Goal: Find specific page/section

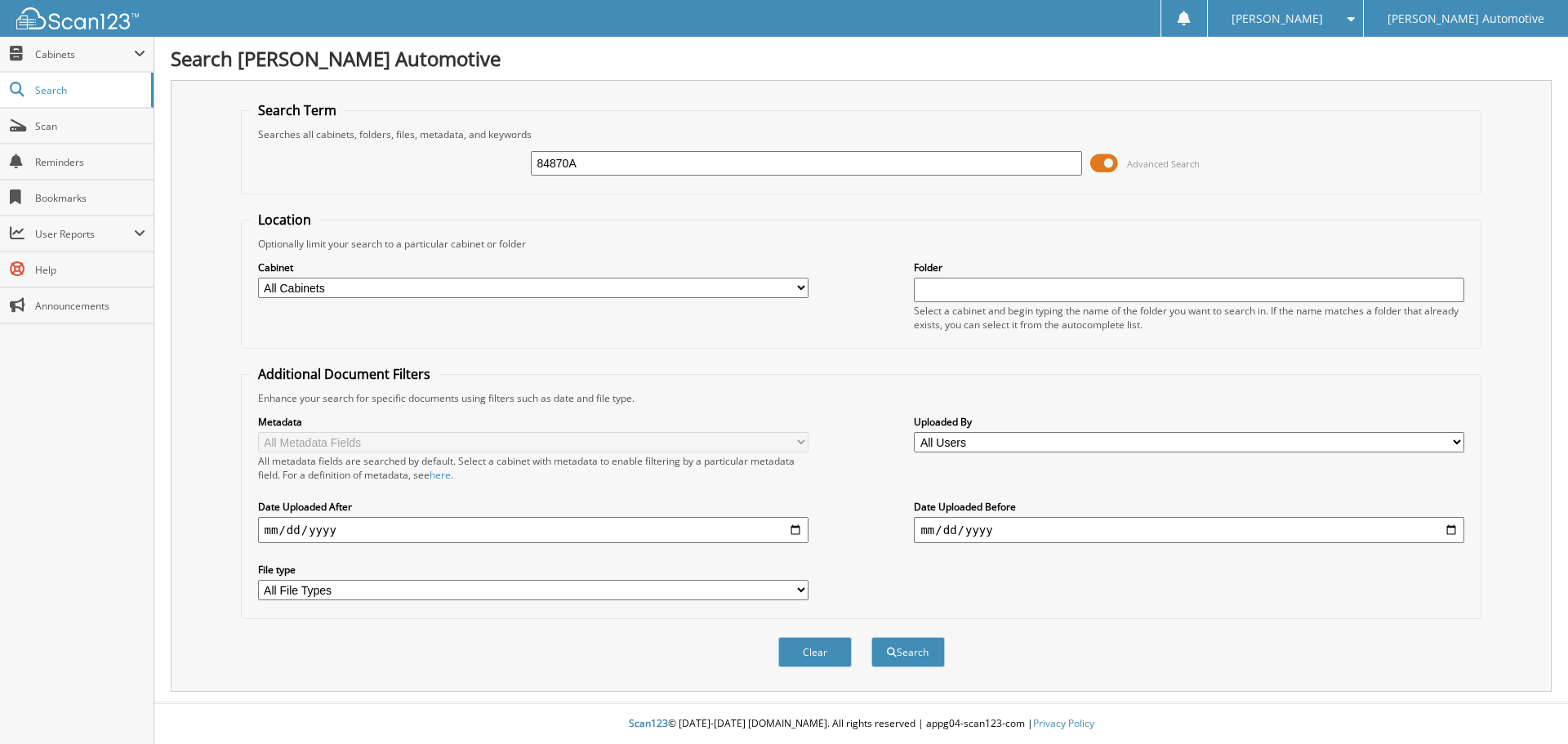
type input "84870A"
click at [871, 637] on button "Search" at bounding box center [908, 653] width 74 height 30
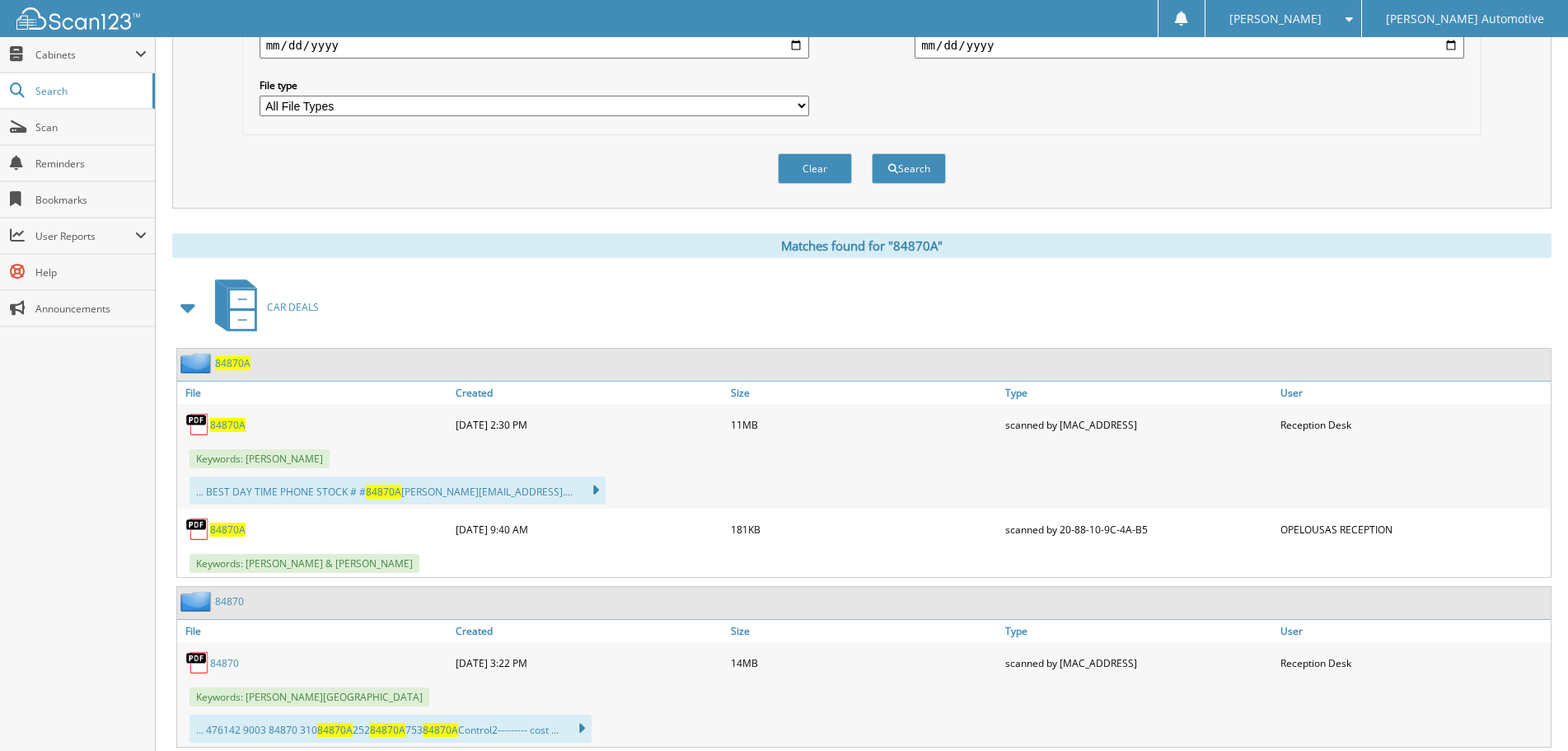
scroll to position [494, 0]
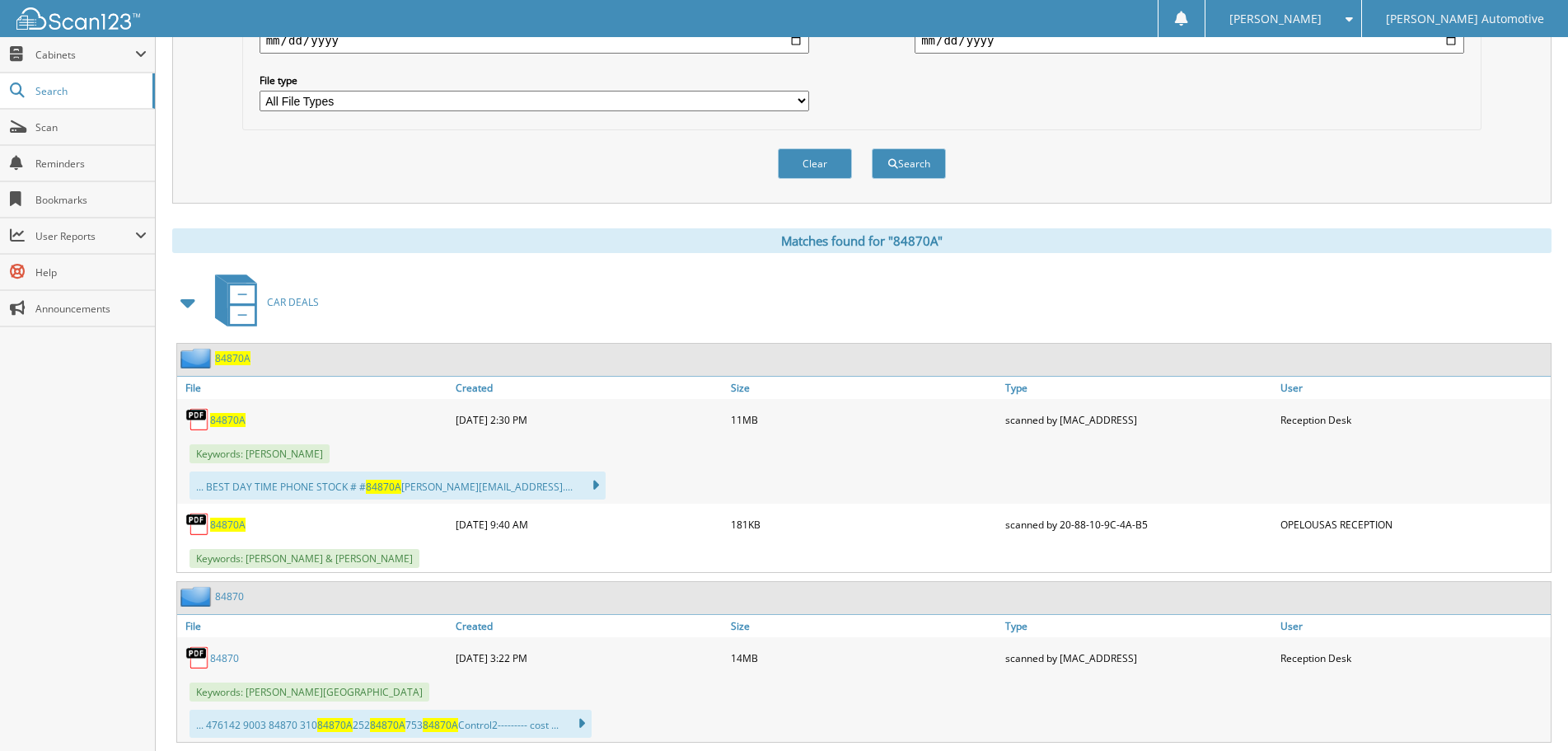
click at [228, 425] on span "84870A" at bounding box center [228, 420] width 36 height 14
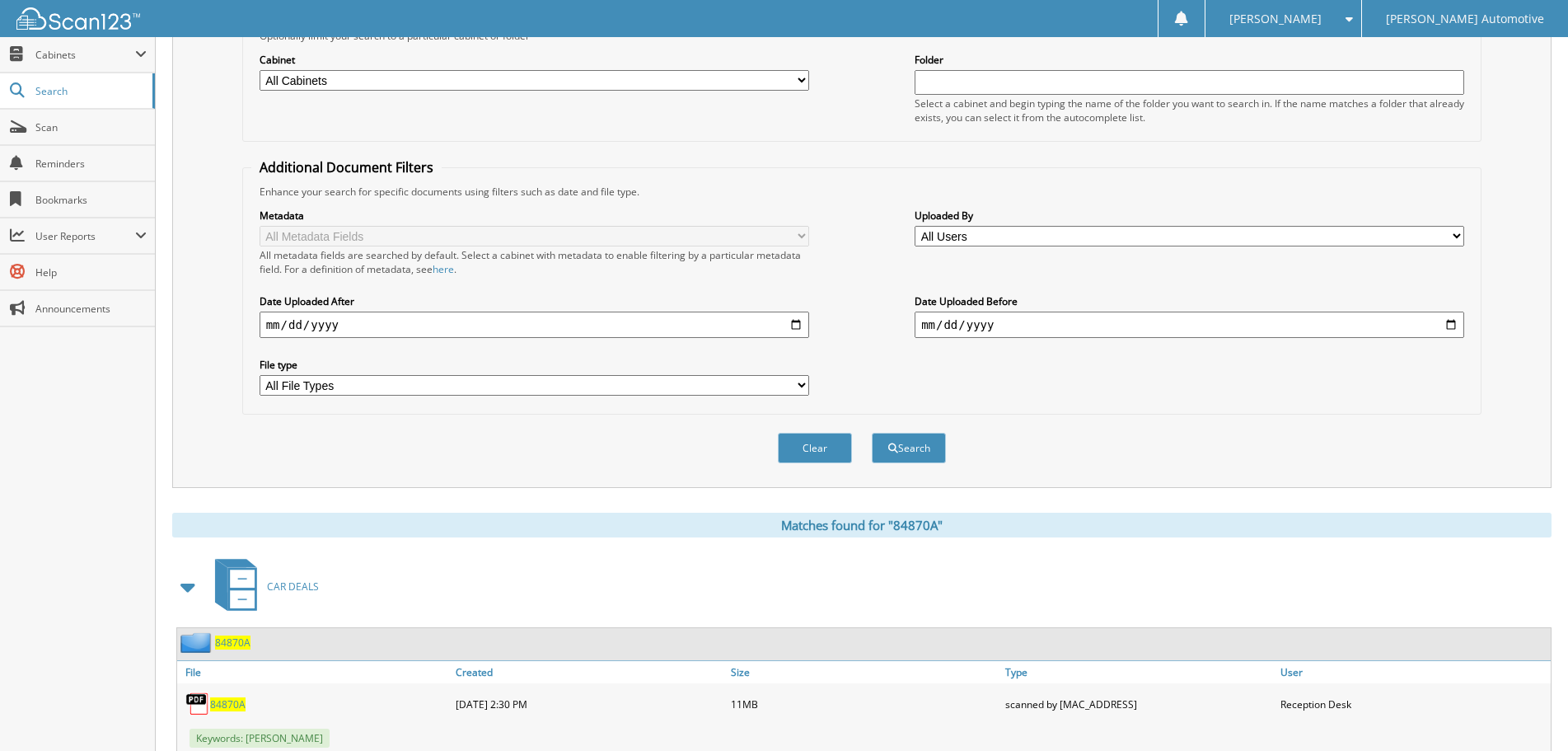
scroll to position [82, 0]
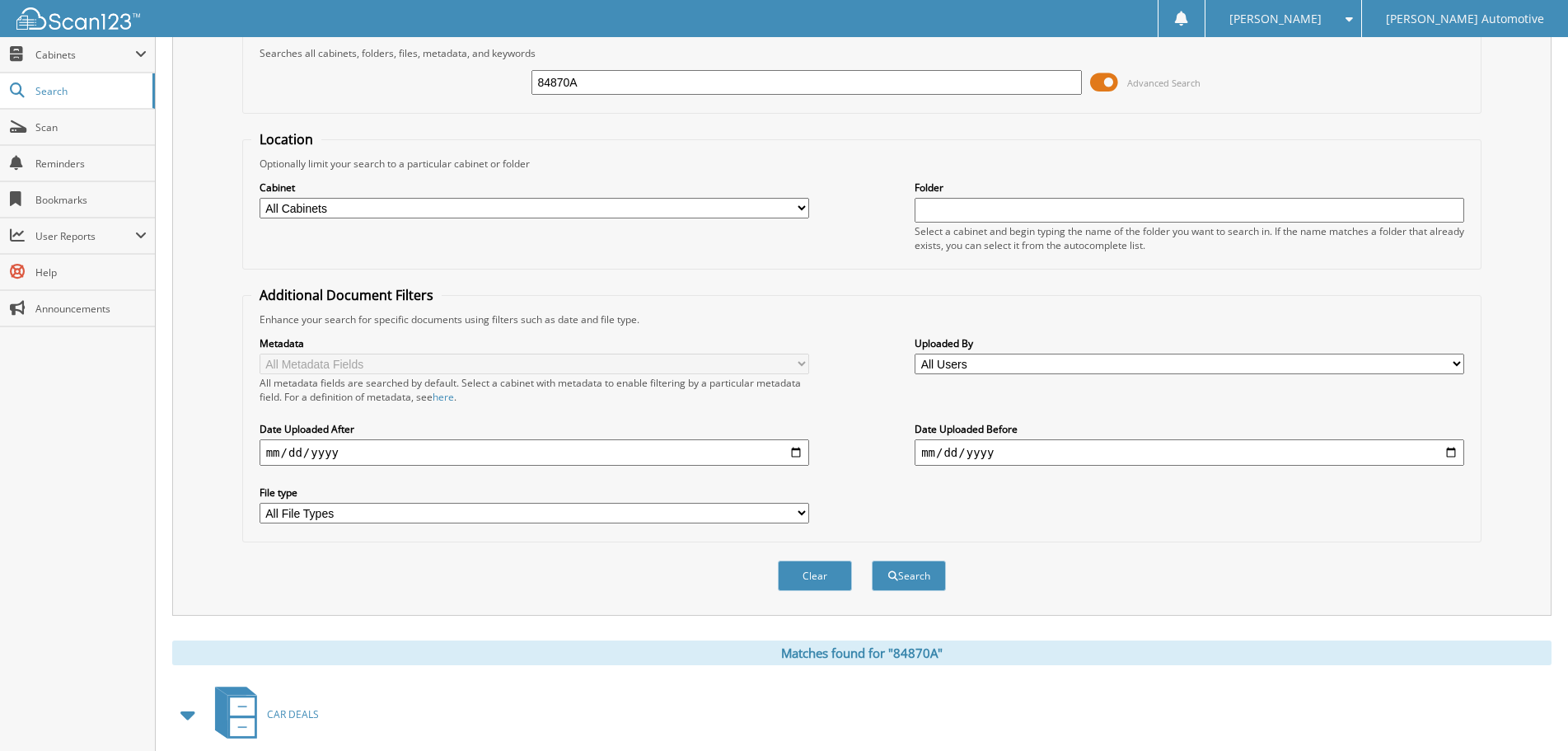
click at [665, 77] on input "84870A" at bounding box center [806, 82] width 550 height 25
type input "84870"
click at [872, 560] on button "Search" at bounding box center [909, 576] width 74 height 30
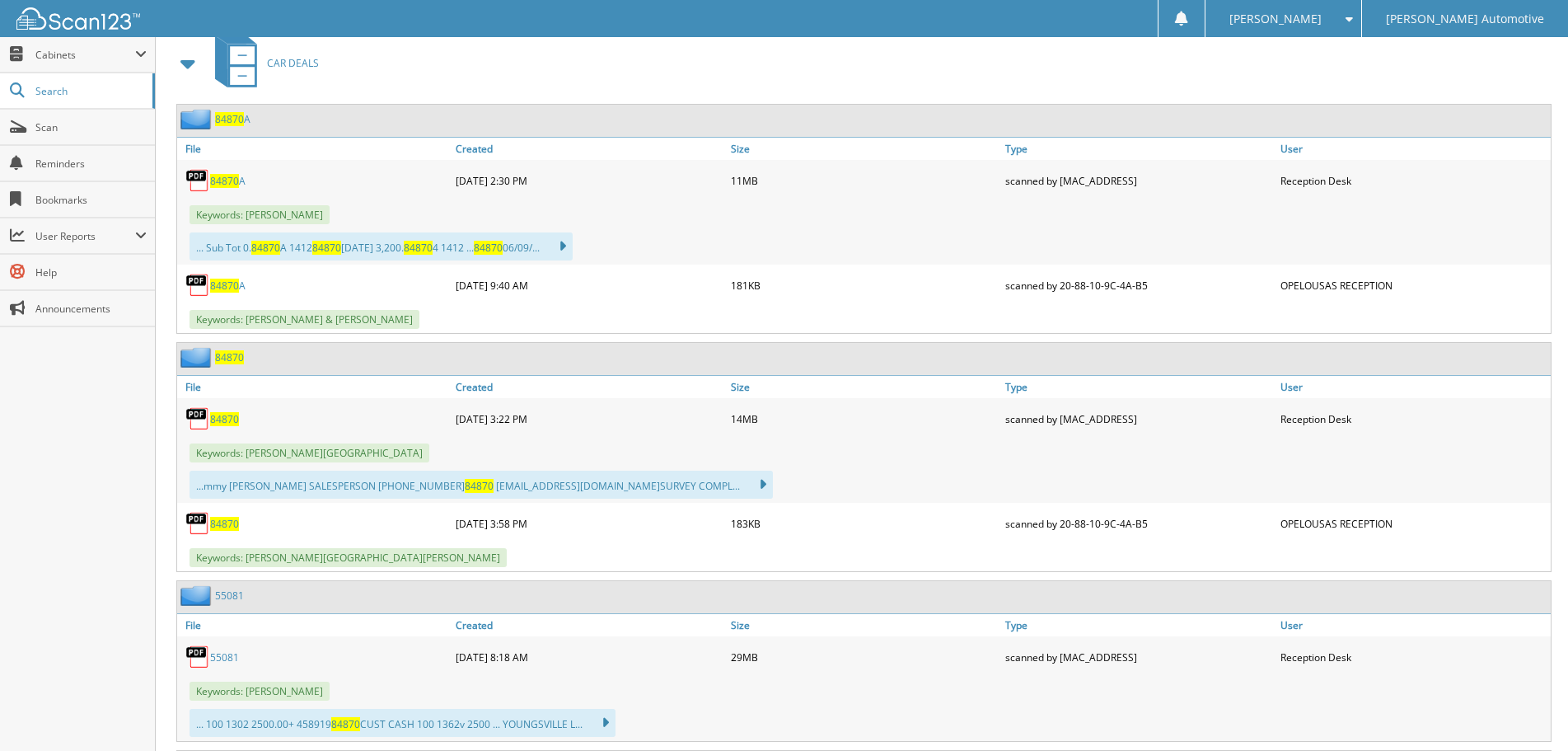
scroll to position [742, 0]
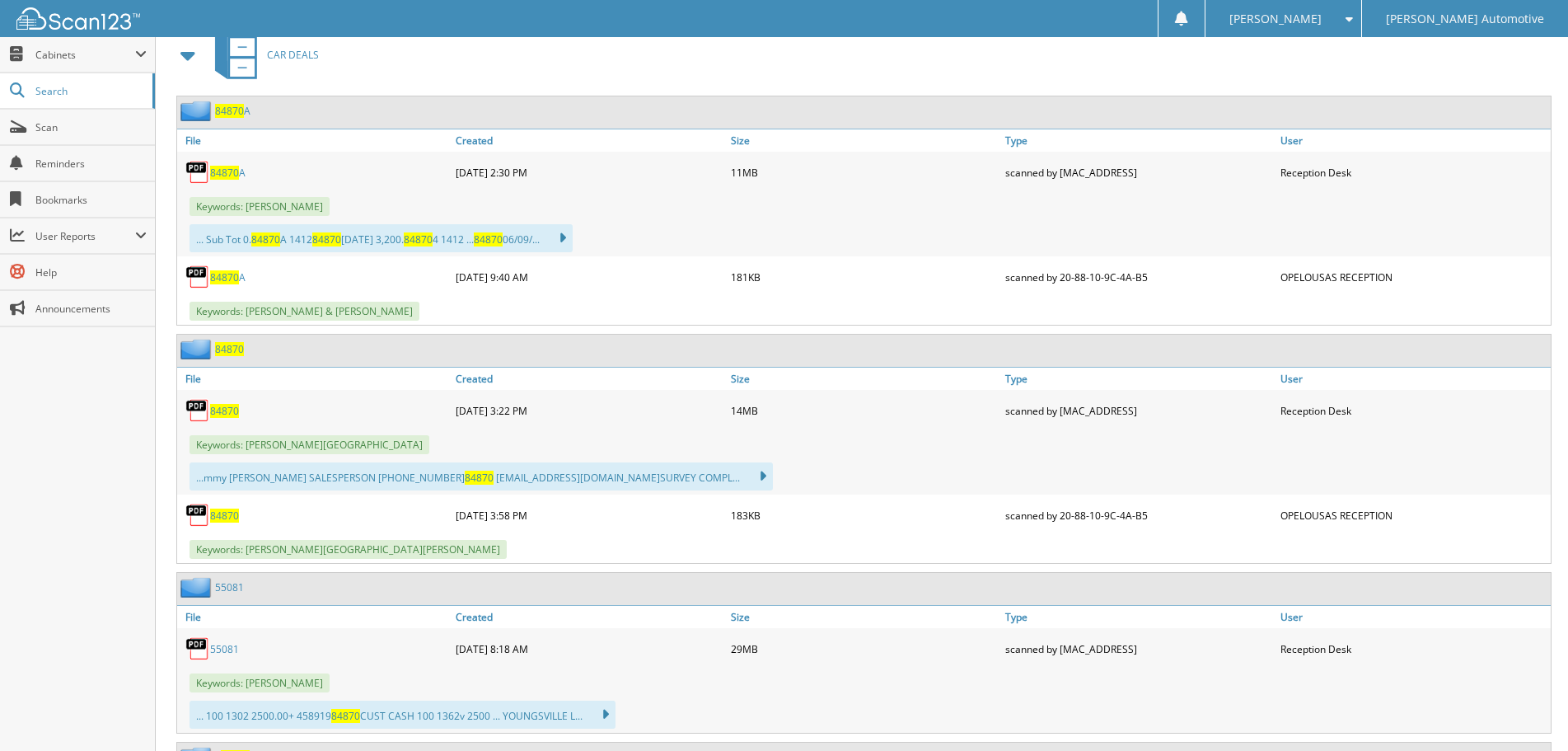
click at [227, 417] on span "84870" at bounding box center [224, 411] width 29 height 14
click at [216, 167] on span "84870" at bounding box center [224, 173] width 29 height 14
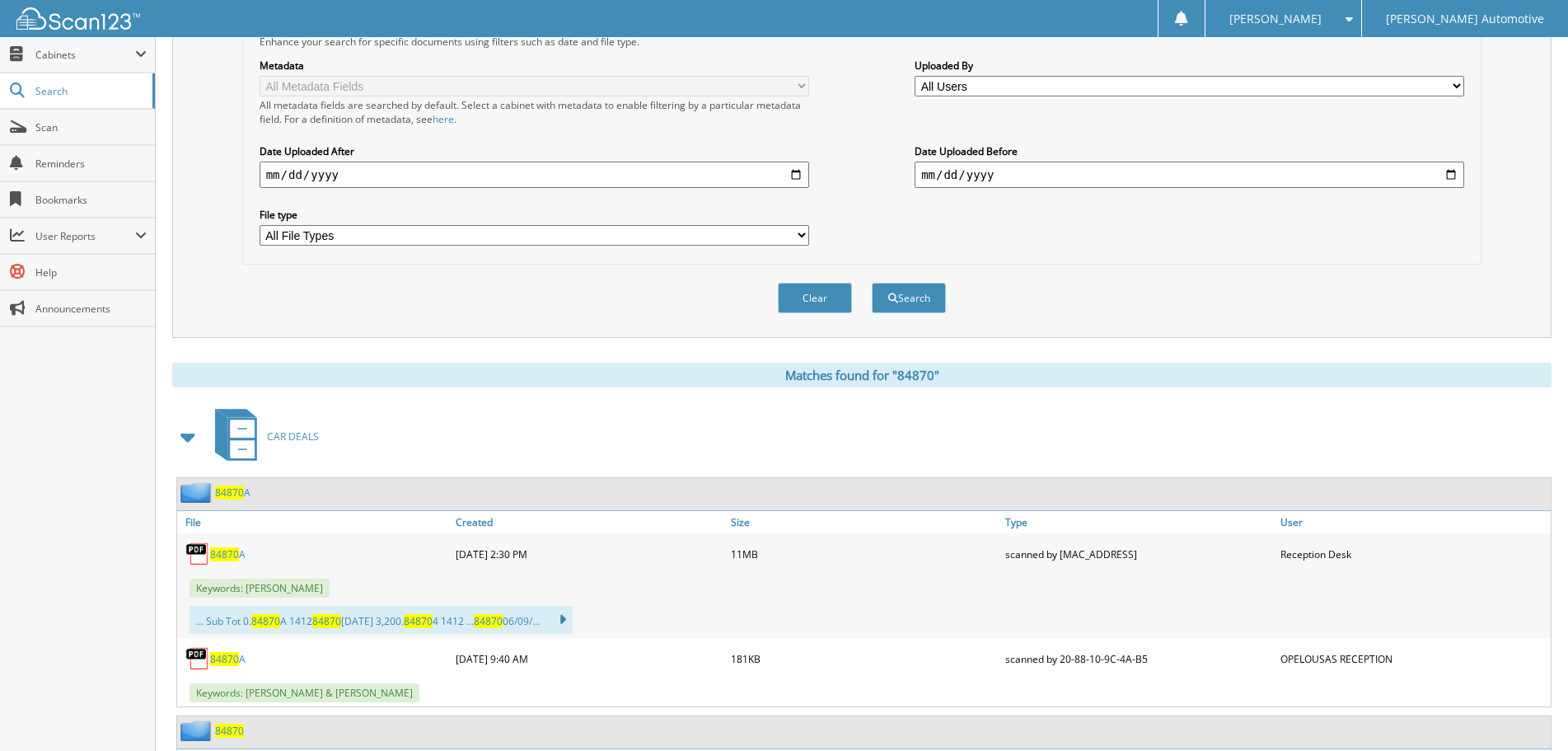
scroll to position [165, 0]
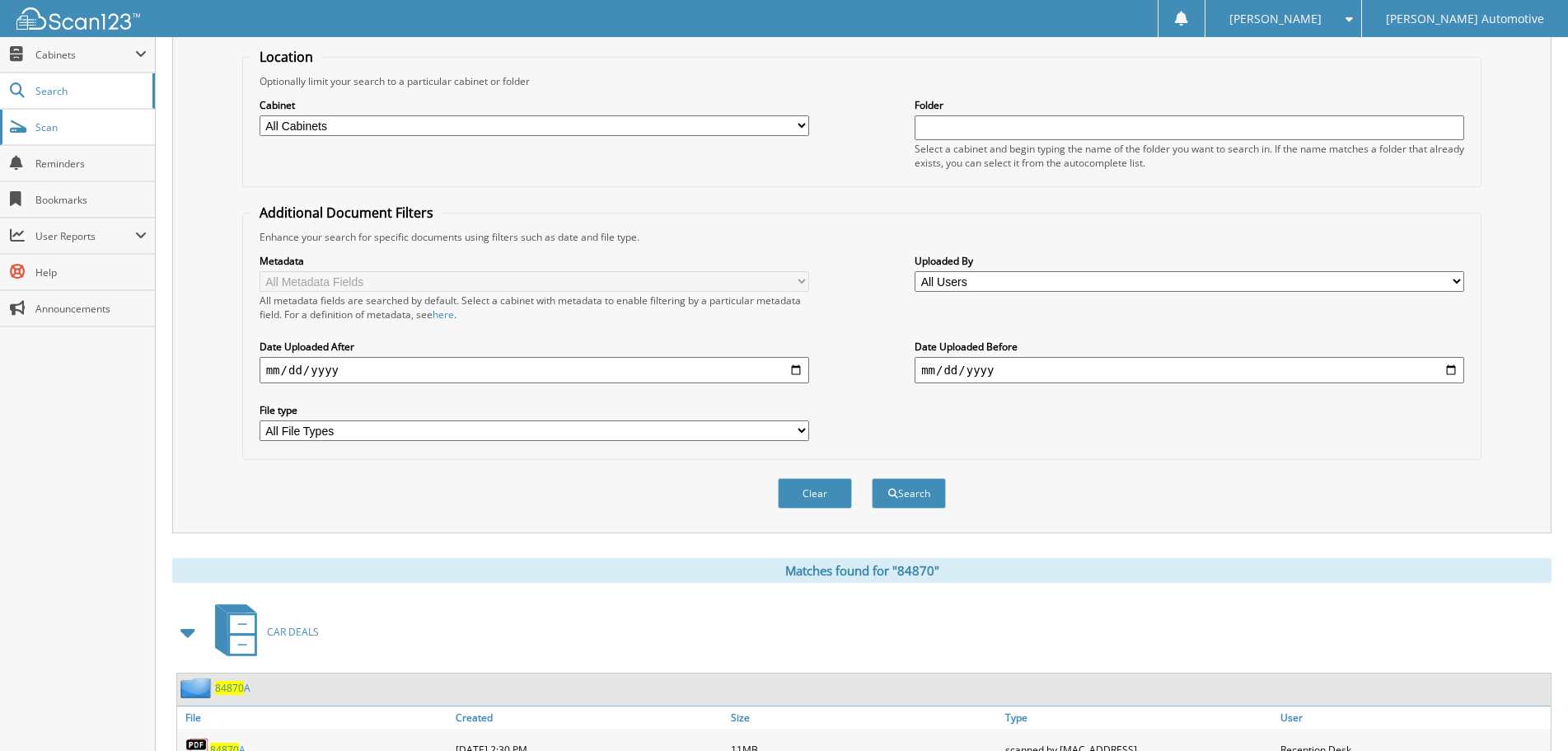
click at [78, 129] on span "Scan" at bounding box center [91, 127] width 111 height 14
